Goal: Task Accomplishment & Management: Manage account settings

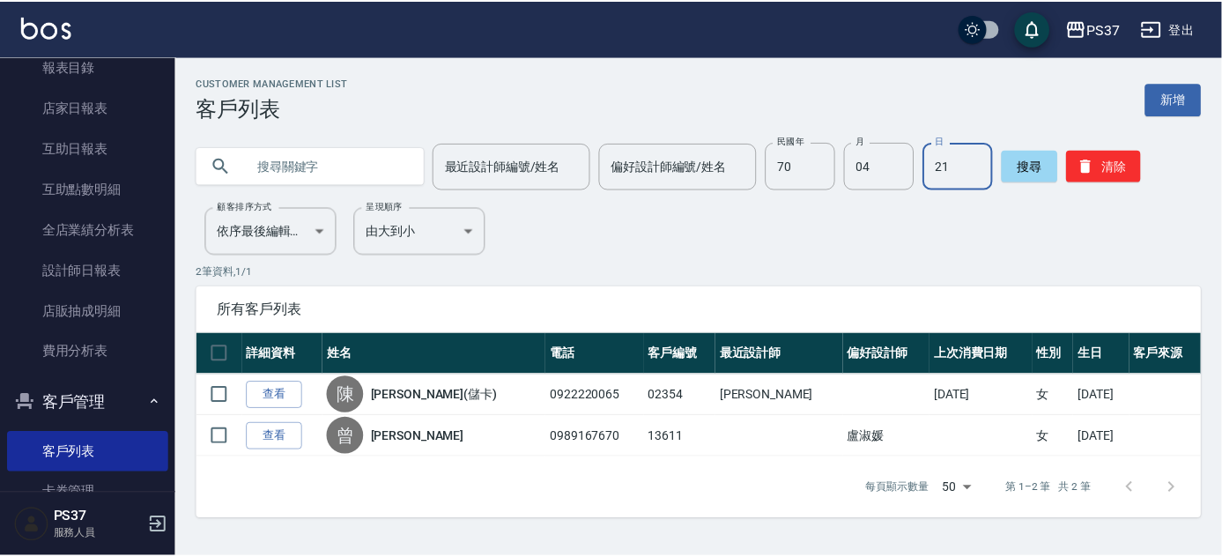
scroll to position [135, 0]
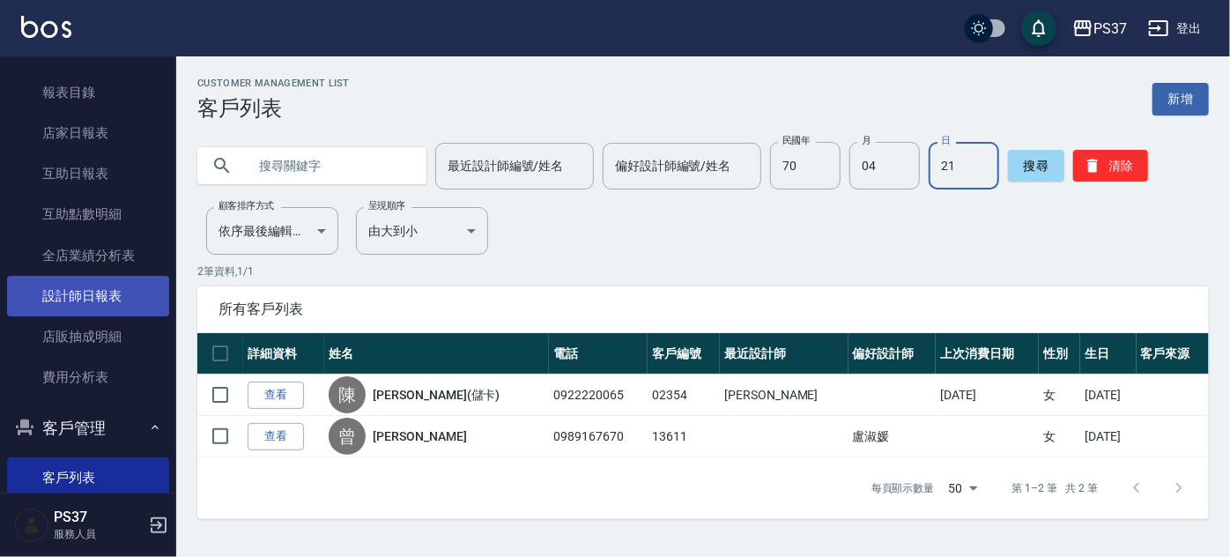
click at [117, 294] on link "設計師日報表" at bounding box center [88, 296] width 162 height 41
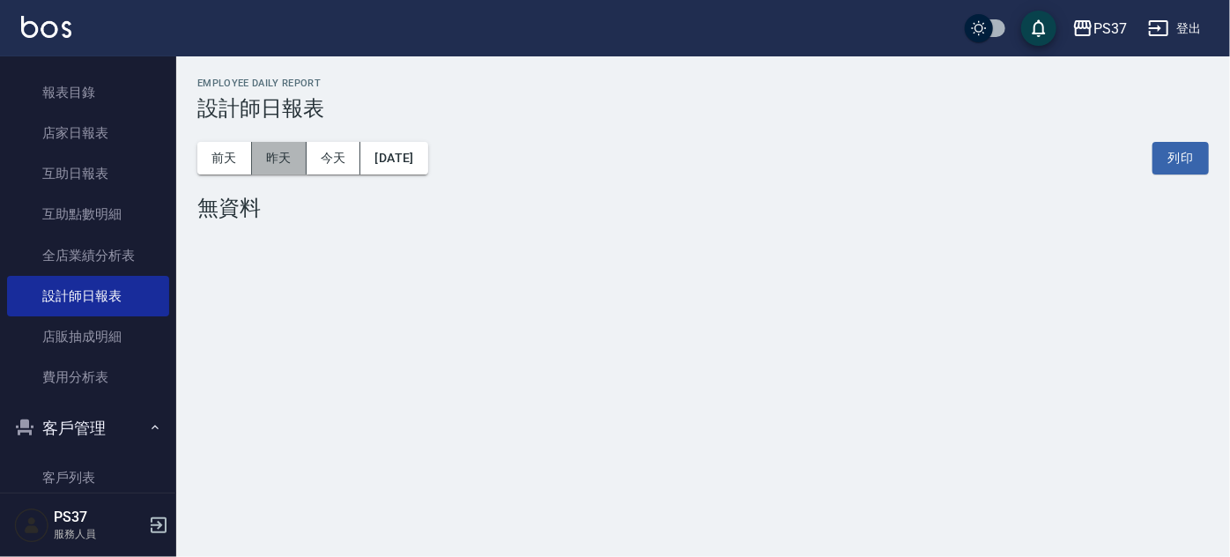
click at [277, 154] on button "昨天" at bounding box center [279, 158] width 55 height 33
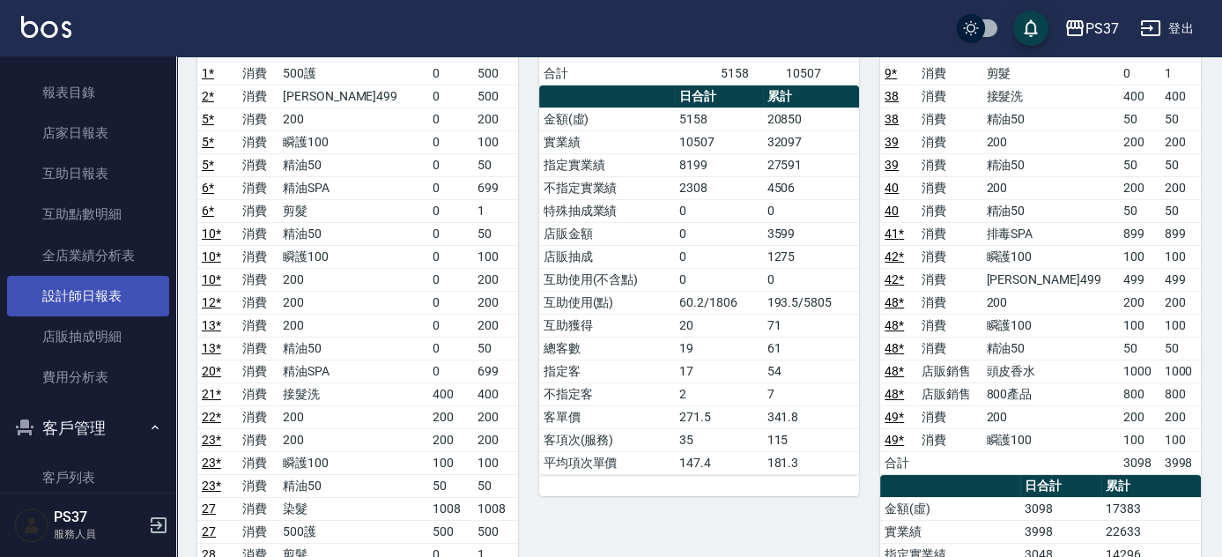
scroll to position [79, 0]
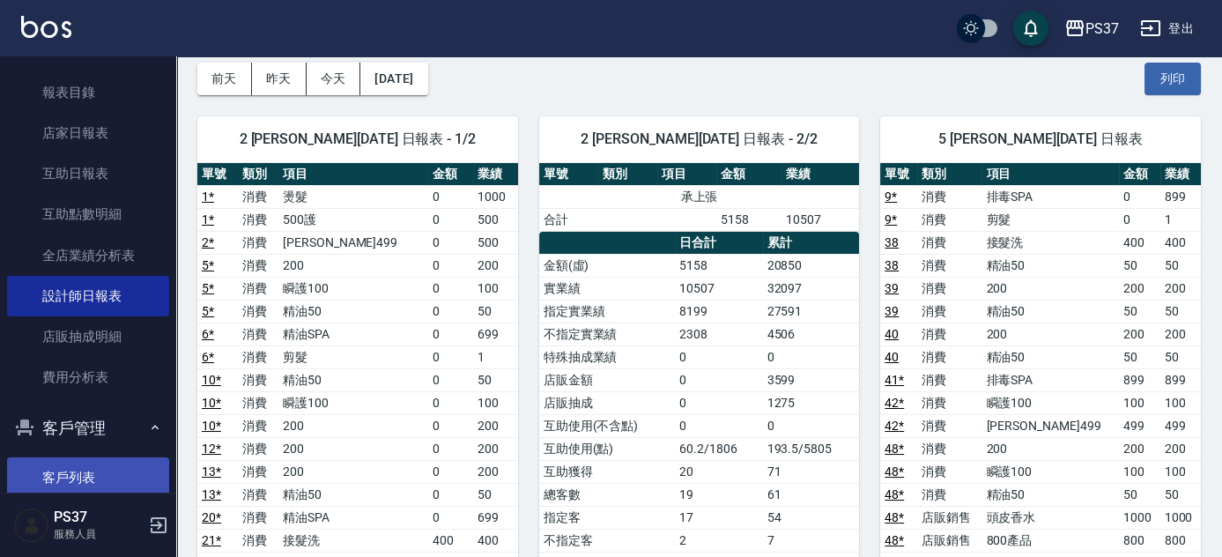
click at [108, 464] on link "客戶列表" at bounding box center [88, 477] width 162 height 41
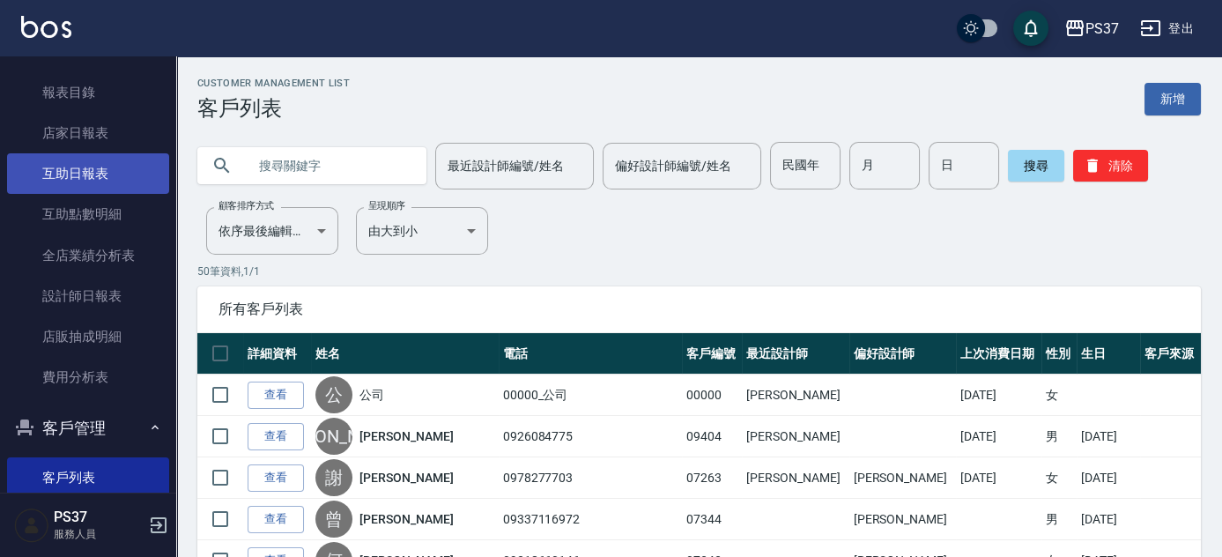
click at [127, 166] on link "互助日報表" at bounding box center [88, 173] width 162 height 41
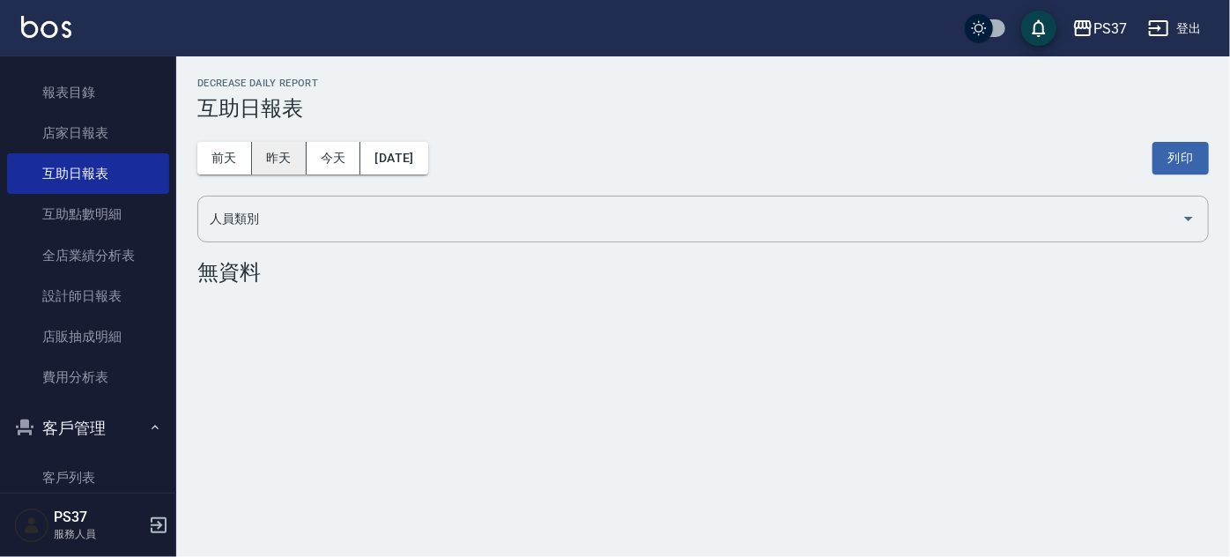
click at [285, 159] on button "昨天" at bounding box center [279, 158] width 55 height 33
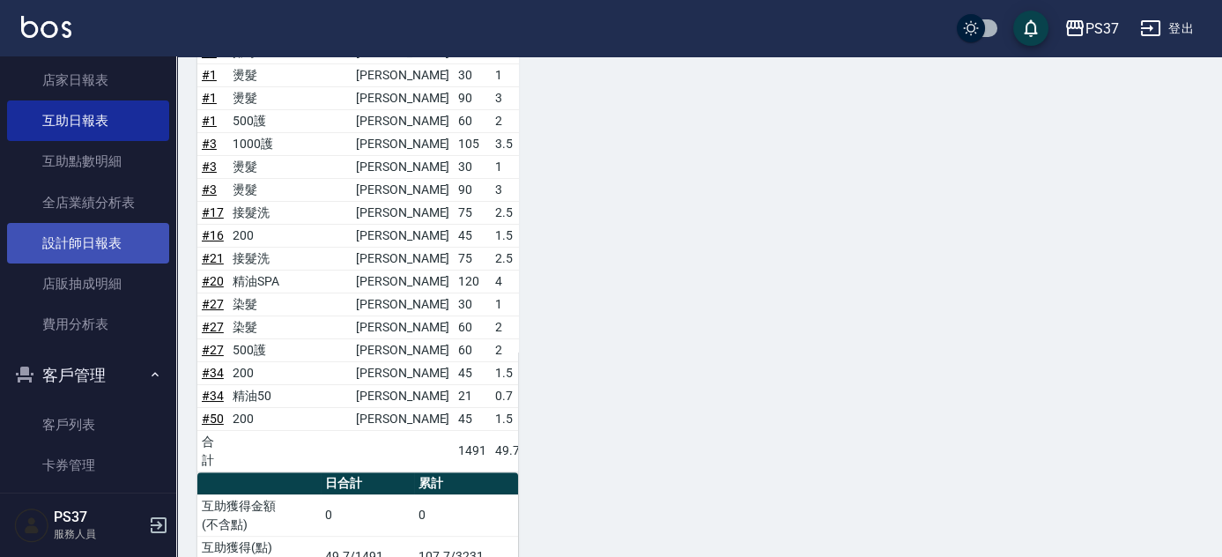
scroll to position [215, 0]
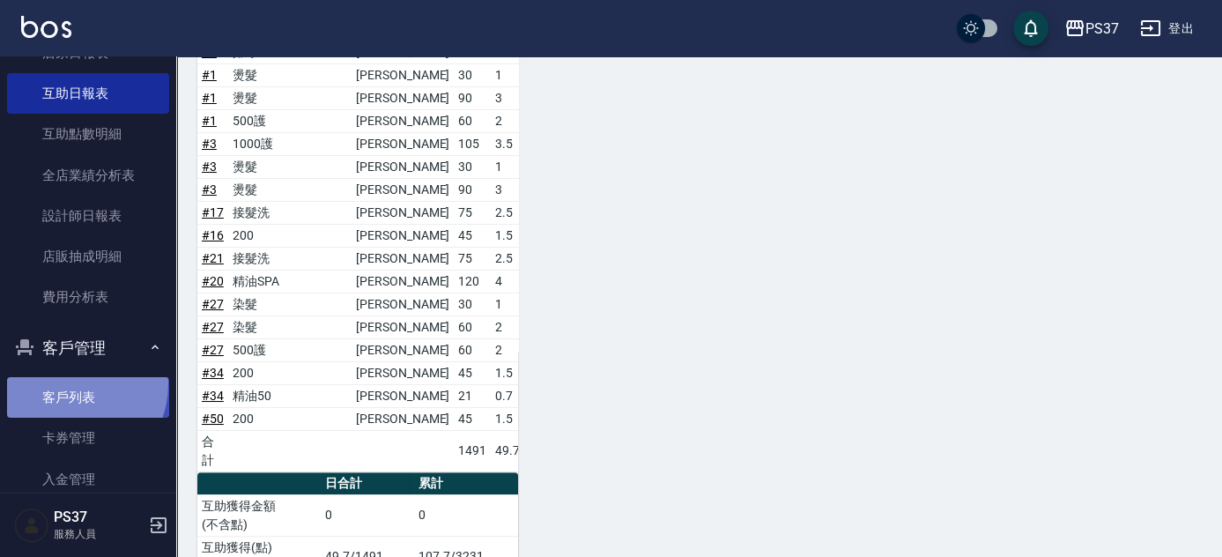
click at [68, 384] on link "客戶列表" at bounding box center [88, 397] width 162 height 41
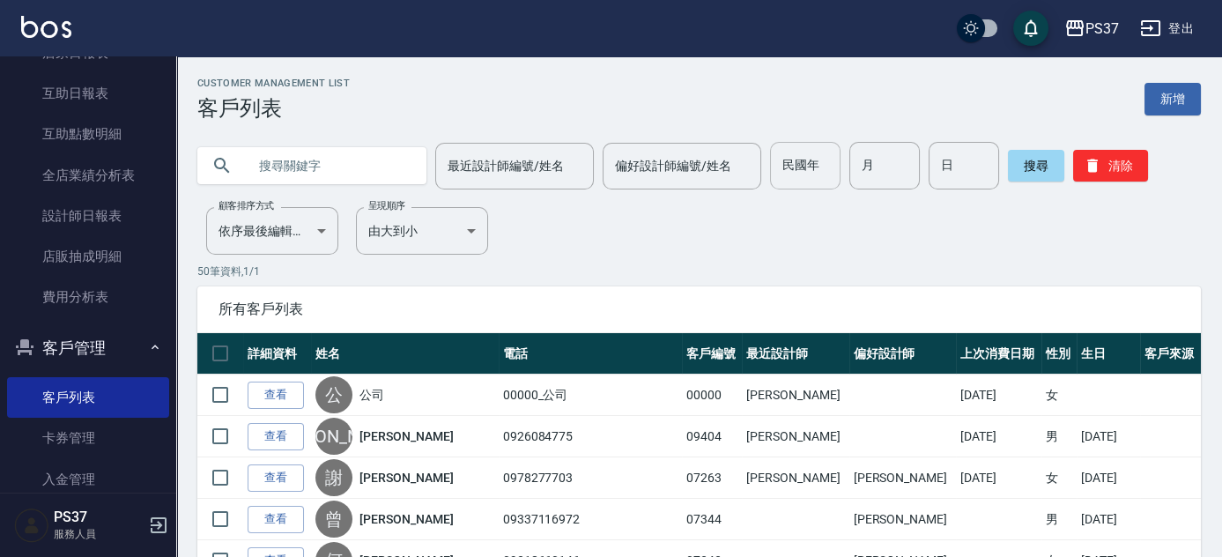
click at [820, 175] on input "民國年" at bounding box center [805, 166] width 70 height 48
type input "87"
type input "05"
type input "01"
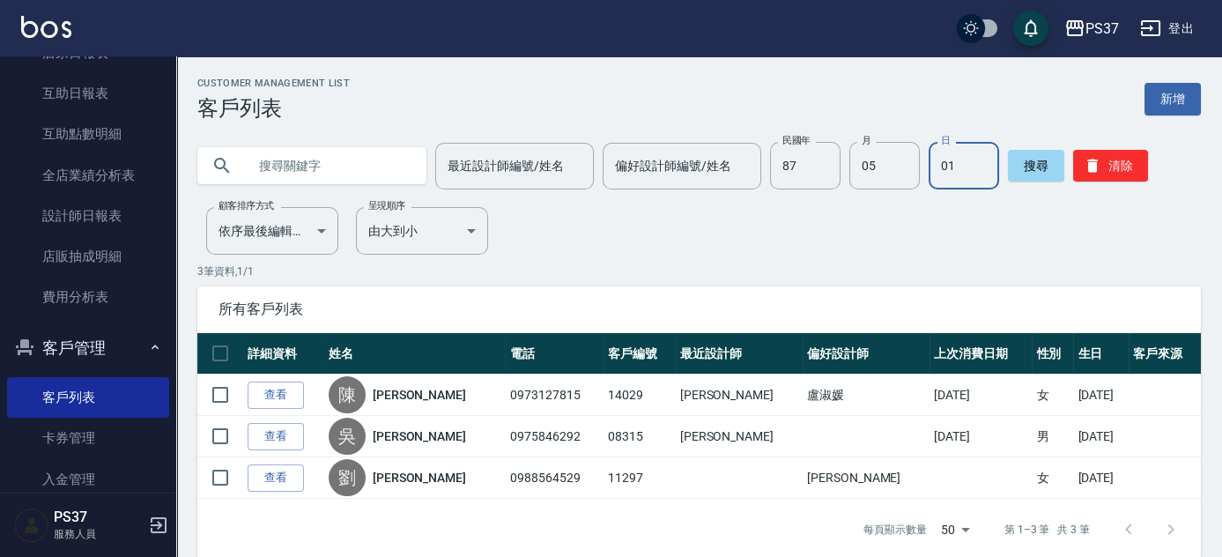
click at [272, 400] on link "查看" at bounding box center [276, 394] width 56 height 27
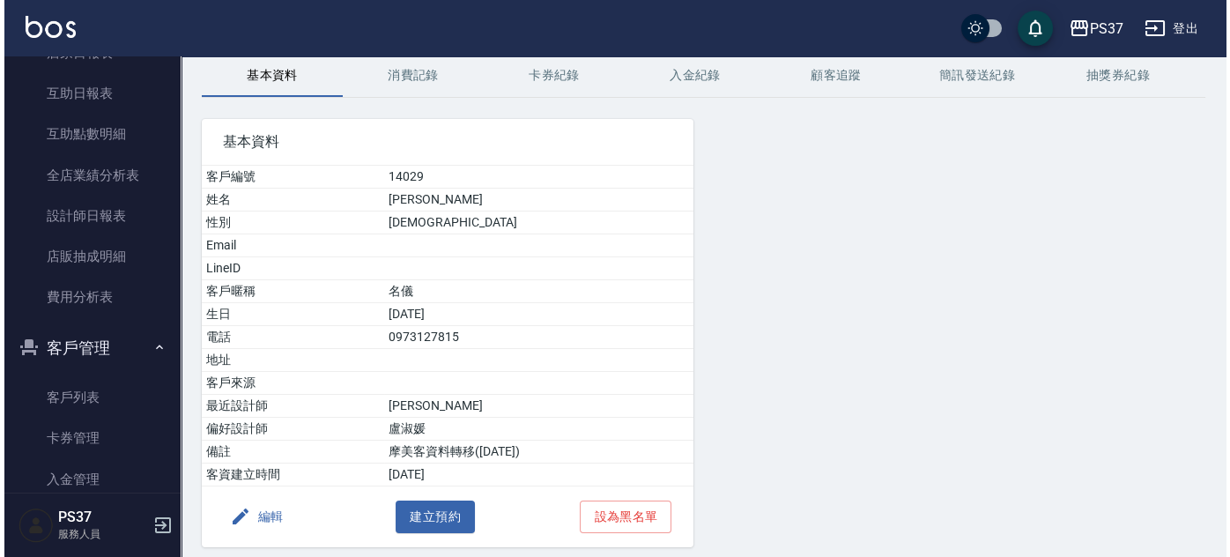
scroll to position [134, 0]
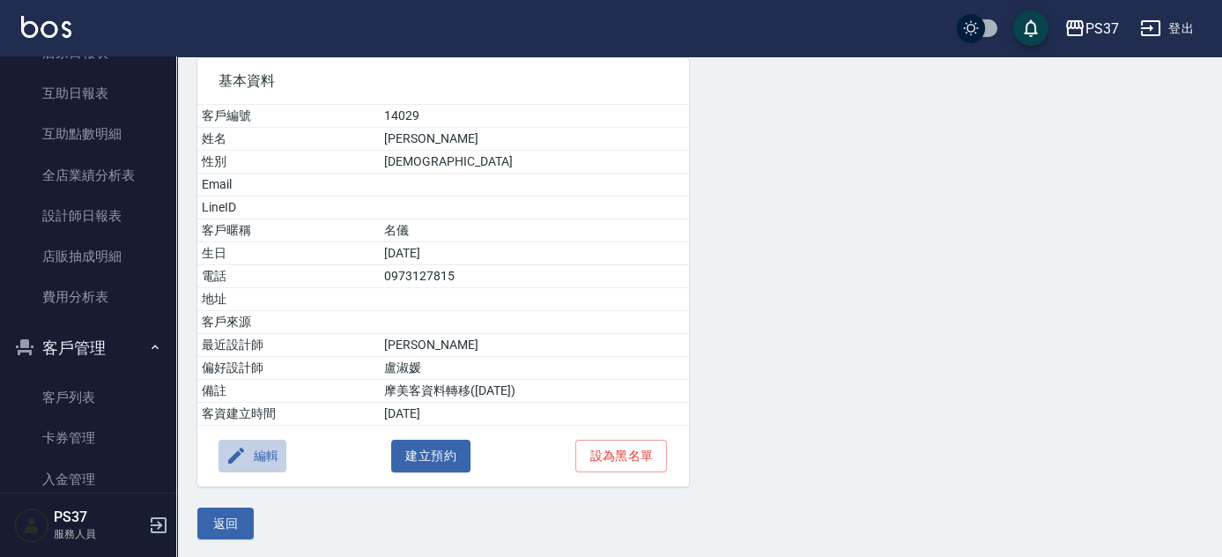
click at [254, 450] on button "編輯" at bounding box center [252, 456] width 68 height 33
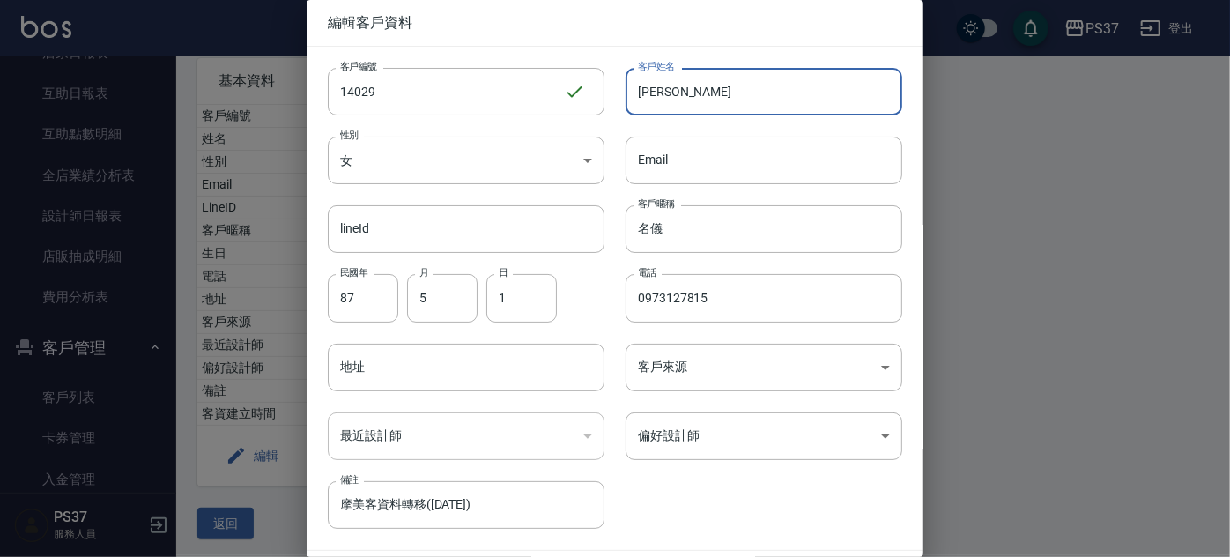
click at [698, 97] on input "[PERSON_NAME]" at bounding box center [763, 92] width 277 height 48
type input "[PERSON_NAME]"
click at [709, 224] on input "名儀" at bounding box center [763, 229] width 277 height 48
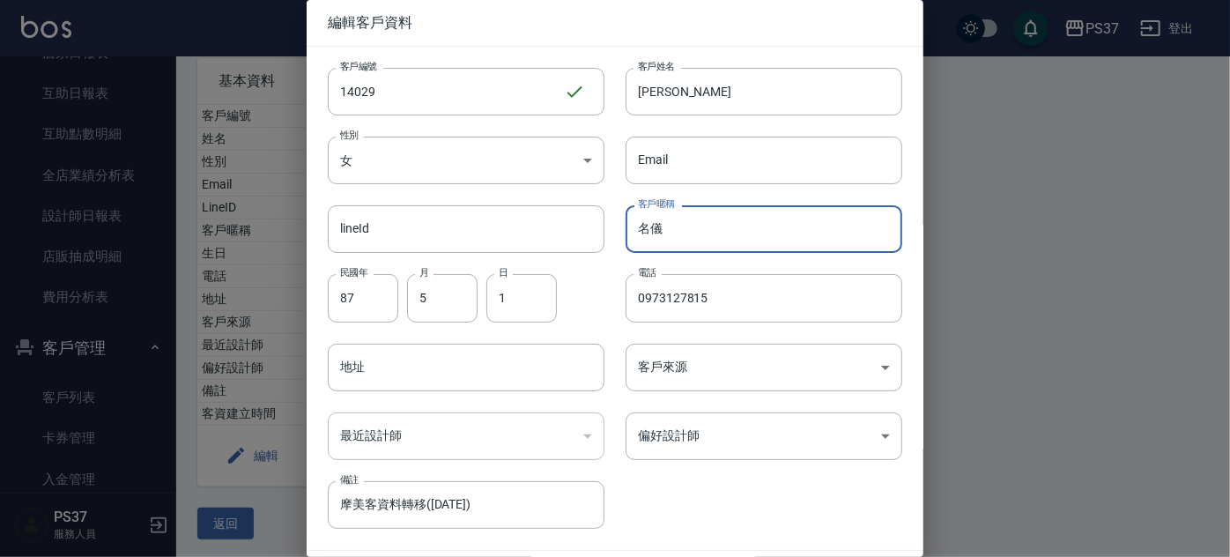
type input "名"
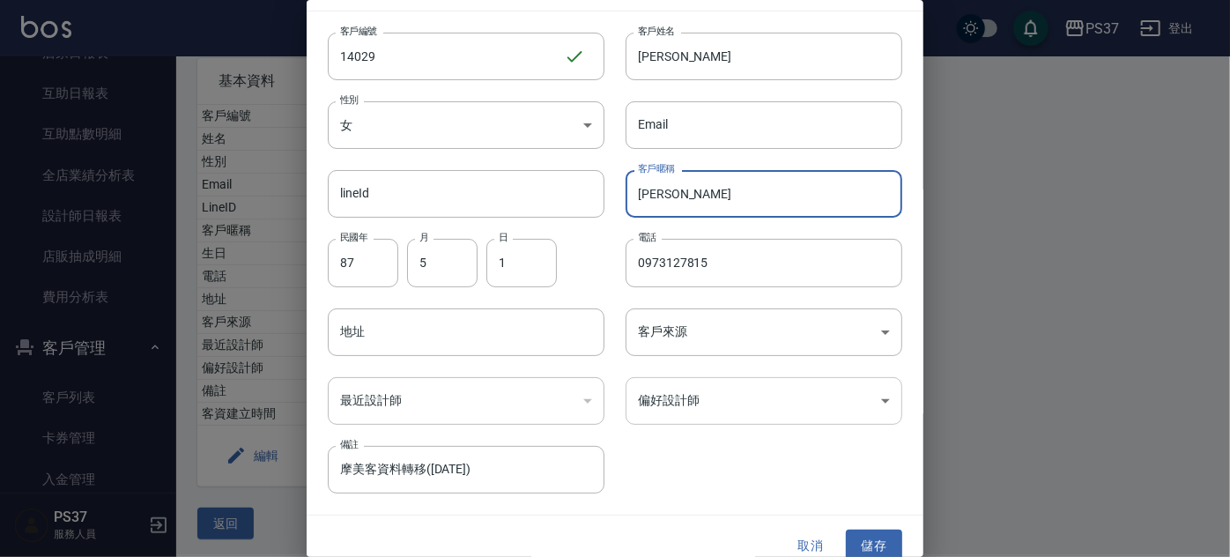
scroll to position [53, 0]
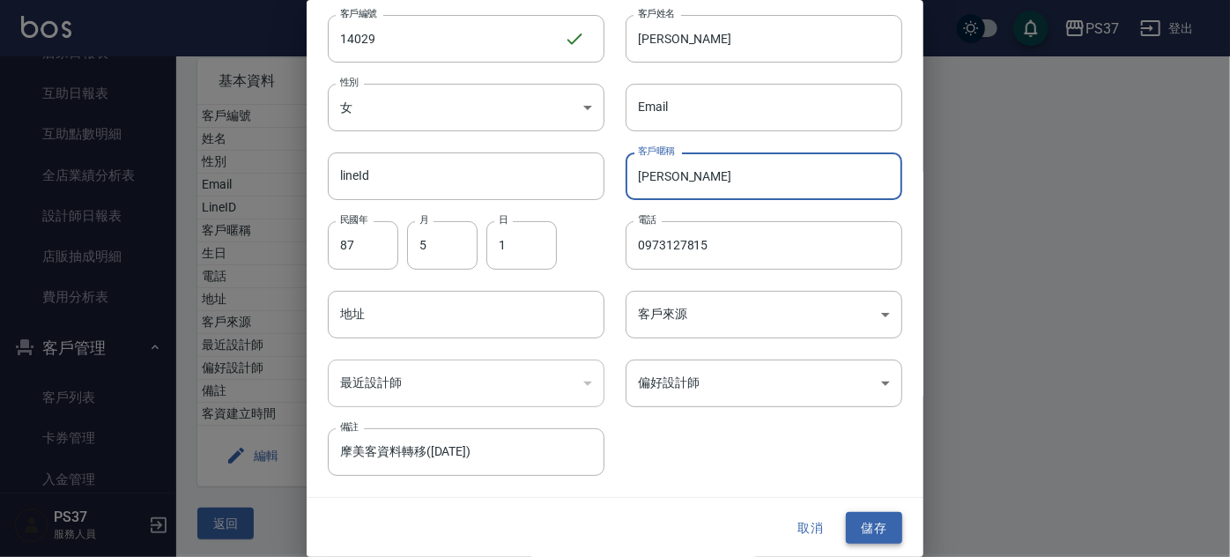
type input "[PERSON_NAME]"
click at [886, 518] on button "儲存" at bounding box center [874, 528] width 56 height 33
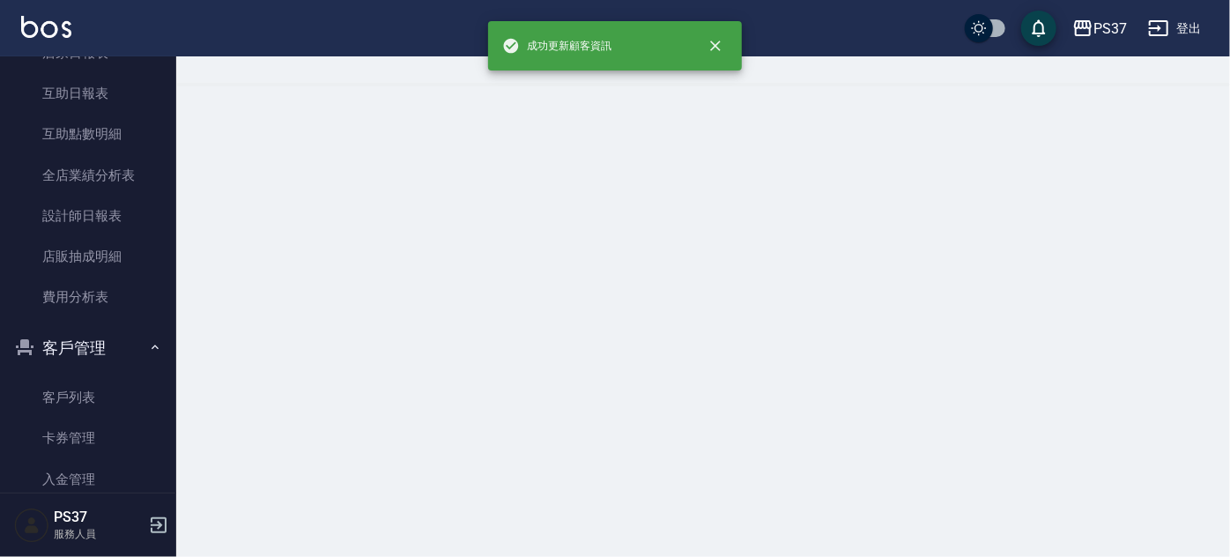
scroll to position [0, 0]
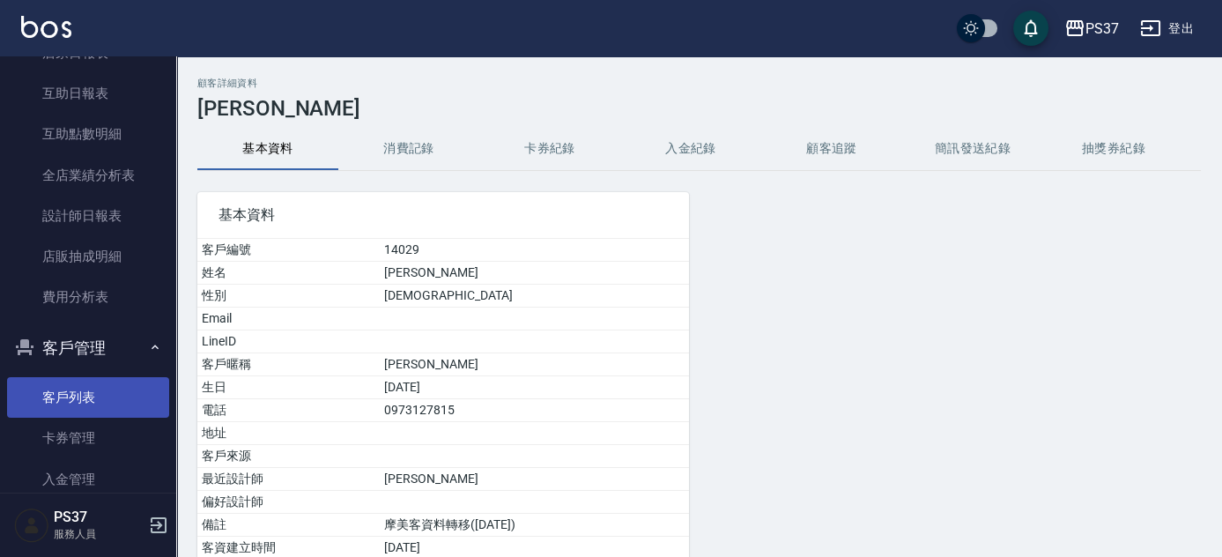
click at [84, 401] on link "客戶列表" at bounding box center [88, 397] width 162 height 41
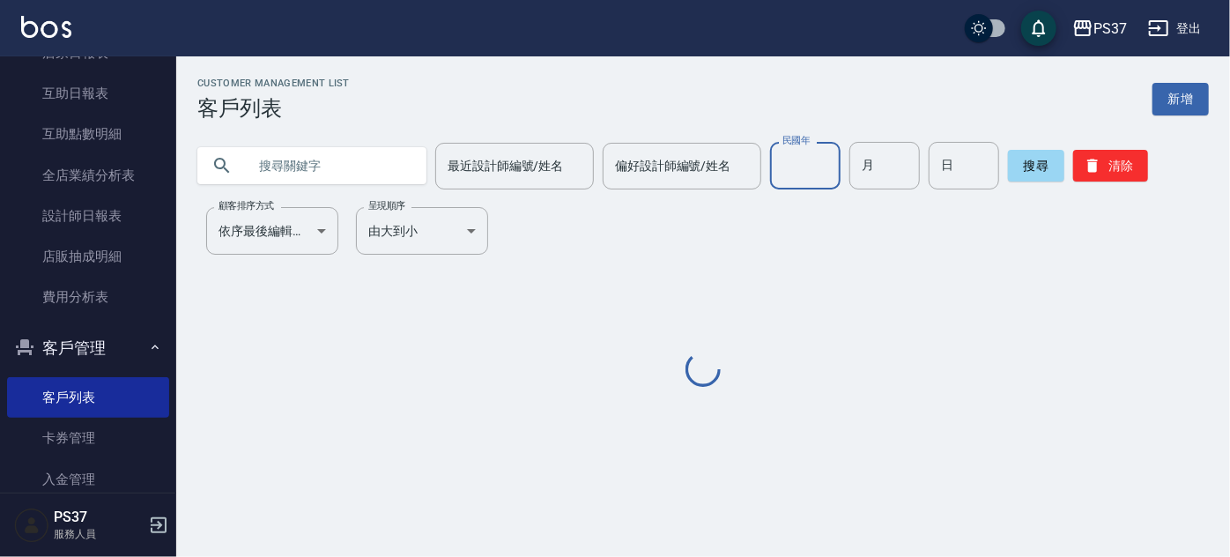
click at [828, 164] on input "民國年" at bounding box center [805, 166] width 70 height 48
type input "66"
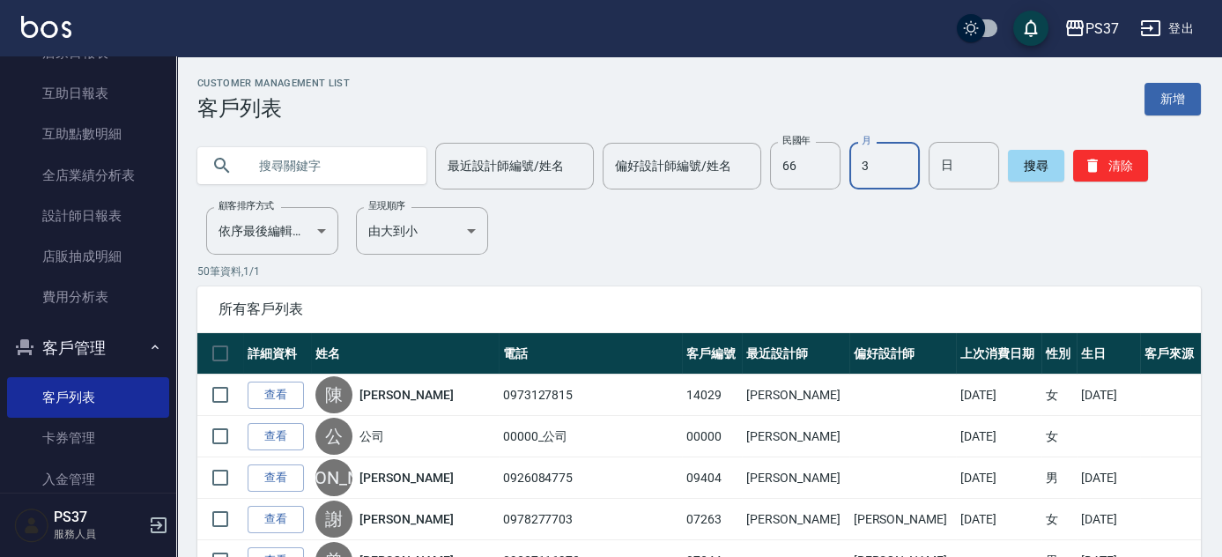
type input "3"
type input "12"
